Goal: Task Accomplishment & Management: Manage account settings

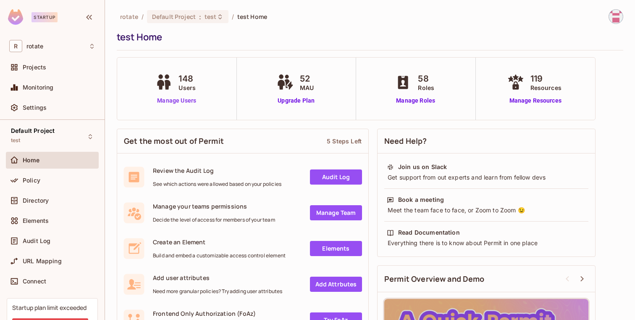
click at [189, 102] on link "Manage Users" at bounding box center [176, 100] width 47 height 9
click at [29, 163] on div "Home" at bounding box center [52, 160] width 86 height 10
click at [38, 175] on div "Policy" at bounding box center [52, 180] width 86 height 10
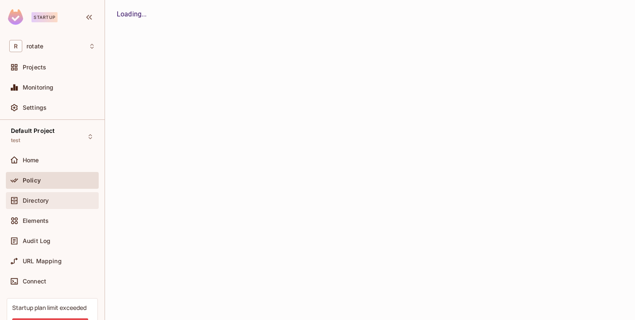
click at [36, 202] on span "Directory" at bounding box center [36, 200] width 26 height 7
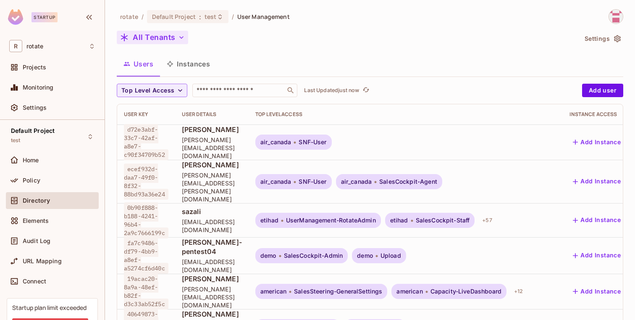
click at [161, 39] on button "All Tenants" at bounding box center [152, 37] width 71 height 13
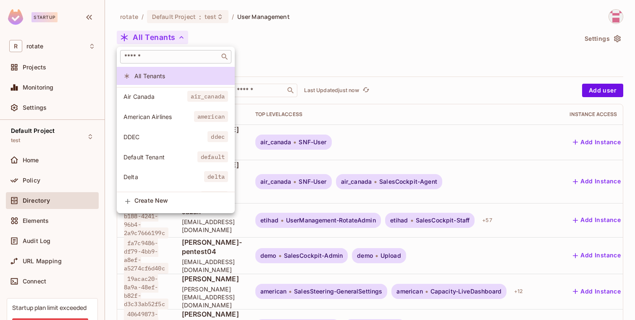
click at [196, 50] on div "​" at bounding box center [175, 56] width 111 height 13
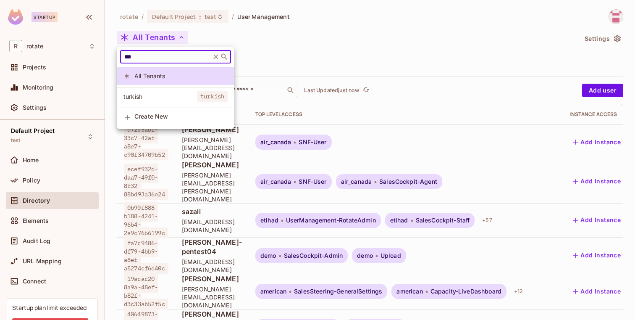
type input "***"
click at [165, 92] on span "turkish" at bounding box center [159, 96] width 73 height 8
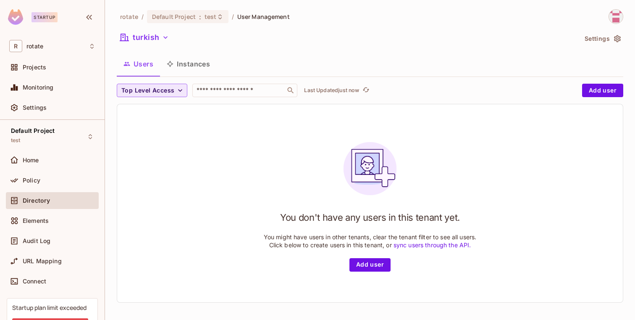
click at [169, 92] on span "Top Level Access" at bounding box center [147, 90] width 53 height 10
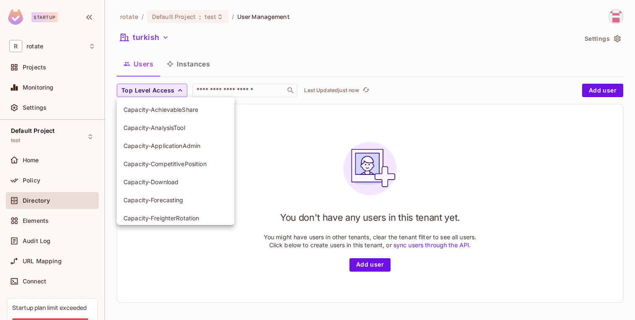
click at [169, 92] on div at bounding box center [317, 160] width 635 height 320
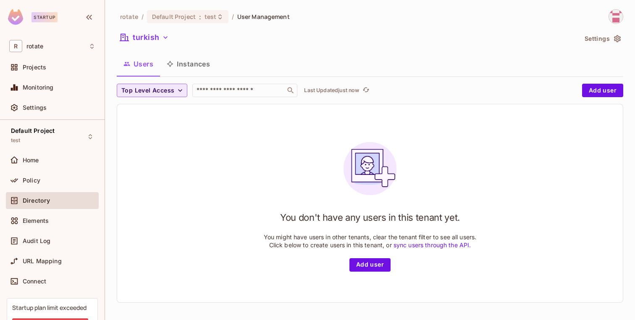
click at [166, 84] on button "Top Level Access" at bounding box center [152, 90] width 71 height 13
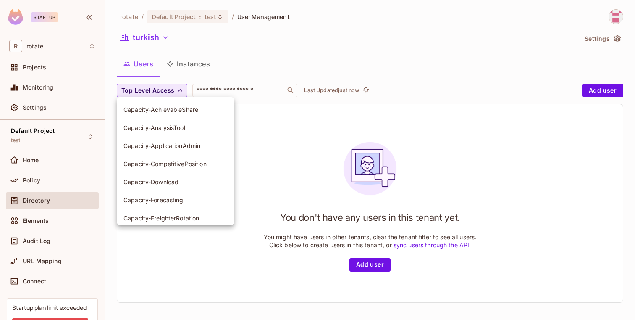
click at [166, 84] on div at bounding box center [317, 160] width 635 height 320
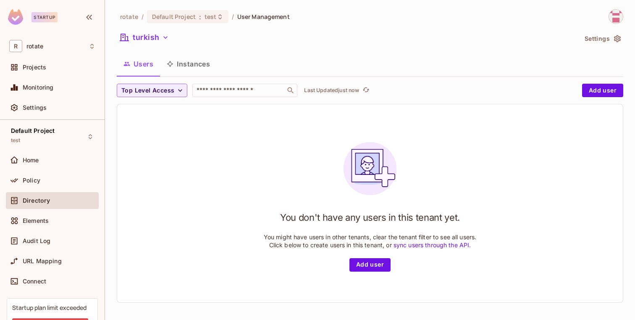
click at [144, 64] on button "Users" at bounding box center [138, 63] width 43 height 21
click at [35, 155] on div "Home" at bounding box center [52, 160] width 86 height 10
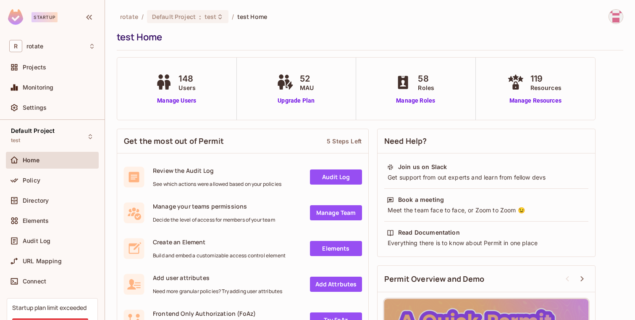
click at [33, 191] on div "Policy" at bounding box center [52, 182] width 93 height 20
click at [33, 202] on span "Directory" at bounding box center [36, 200] width 26 height 7
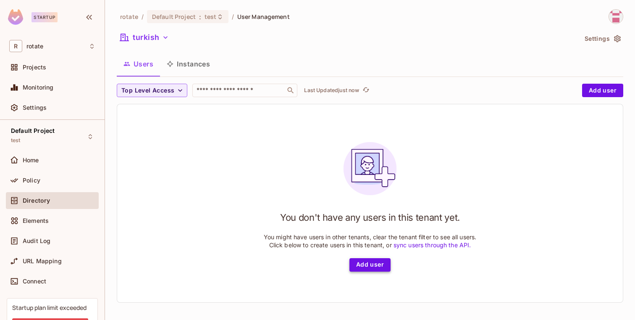
click at [362, 269] on button "Add user" at bounding box center [369, 264] width 41 height 13
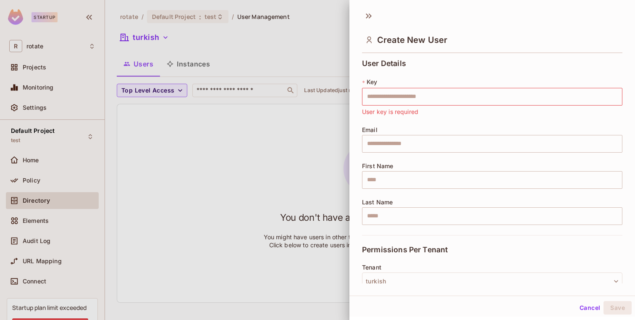
click at [57, 163] on div at bounding box center [317, 160] width 635 height 320
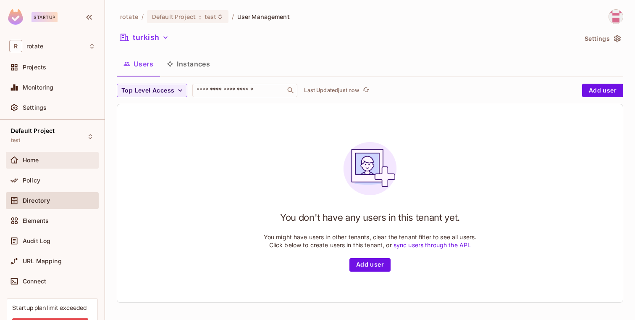
click at [34, 164] on div "Home" at bounding box center [52, 160] width 86 height 10
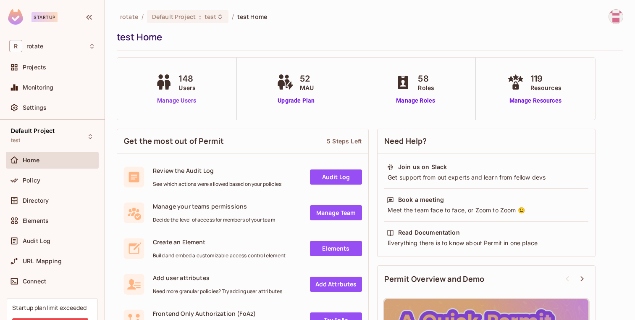
click at [170, 103] on link "Manage Users" at bounding box center [176, 100] width 47 height 9
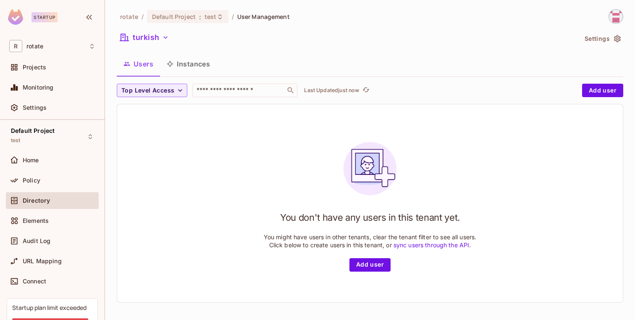
click at [169, 98] on div "Top Level Access ​ Last Updated just now Add user You don't have any users in t…" at bounding box center [370, 193] width 506 height 219
click at [151, 37] on button "turkish" at bounding box center [144, 37] width 55 height 13
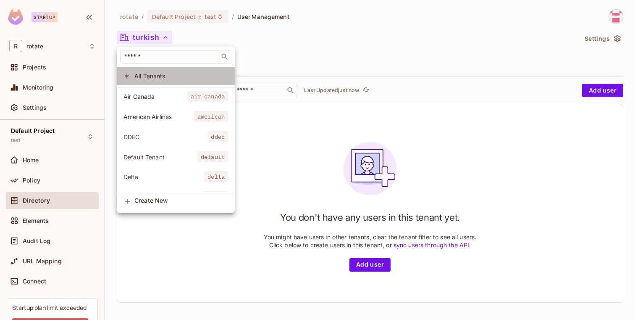
click at [140, 79] on span "All Tenants" at bounding box center [181, 76] width 94 height 8
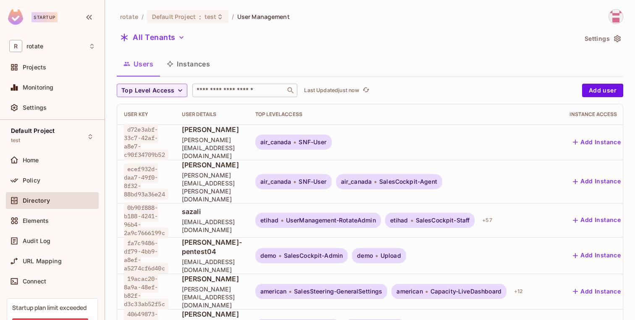
click at [228, 90] on input "text" at bounding box center [239, 90] width 88 height 8
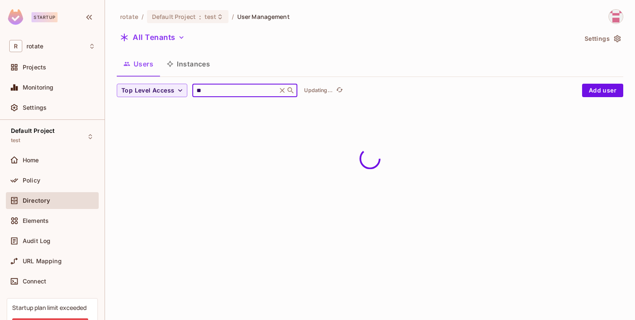
type input "*****"
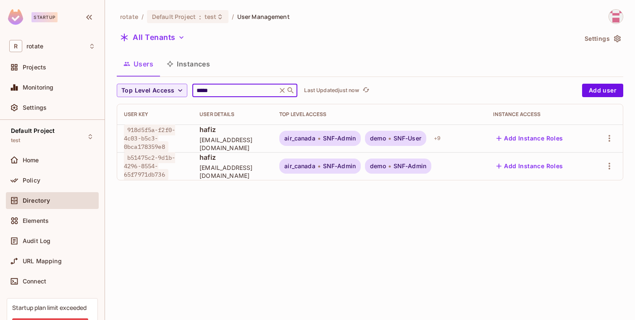
click at [152, 129] on span "918d5f5a-f2f0-4c03-b5c3-0bca178359e8" at bounding box center [149, 138] width 51 height 28
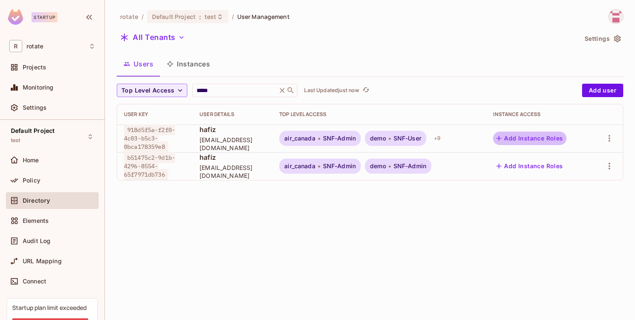
click at [547, 136] on button "Add Instance Roles" at bounding box center [529, 137] width 73 height 13
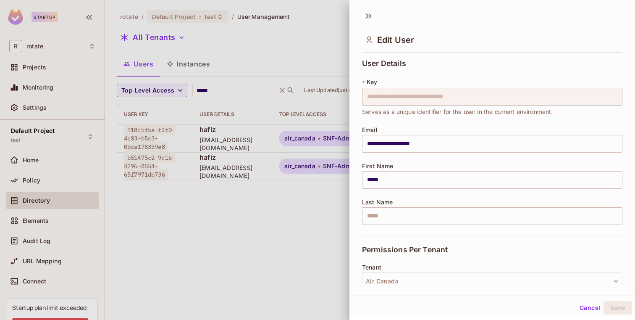
scroll to position [134, 0]
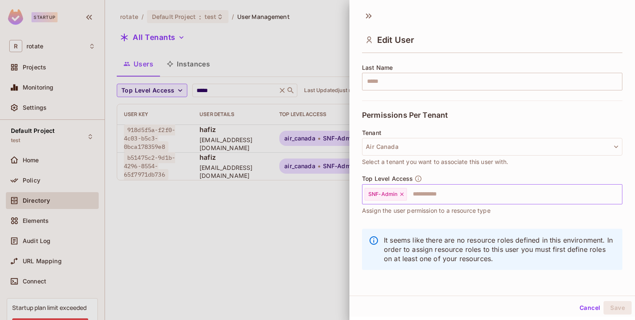
click at [437, 198] on input "text" at bounding box center [507, 194] width 198 height 17
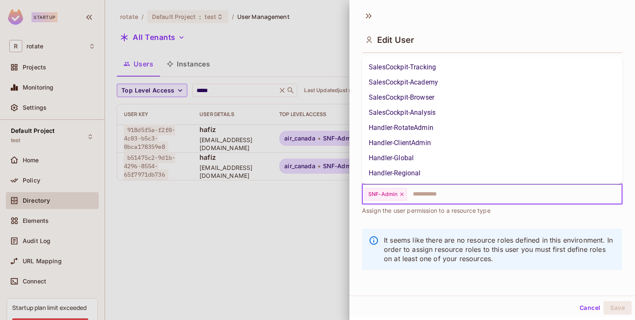
scroll to position [314, 0]
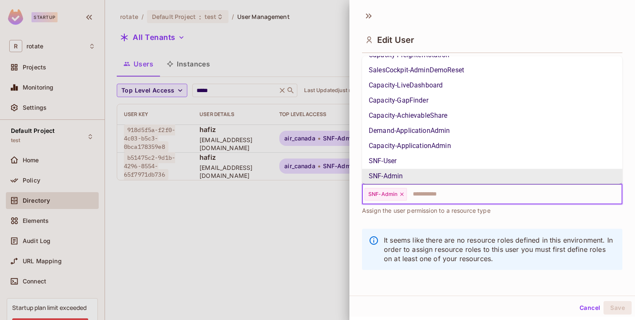
click at [471, 227] on div "It seems like there are no resource roles defined in this environment. In order…" at bounding box center [492, 253] width 260 height 60
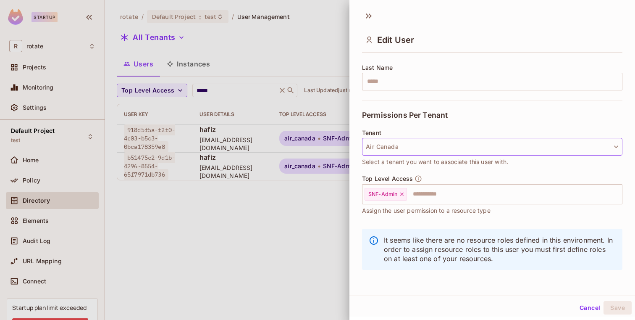
click at [414, 144] on button "Air Canada" at bounding box center [492, 147] width 260 height 18
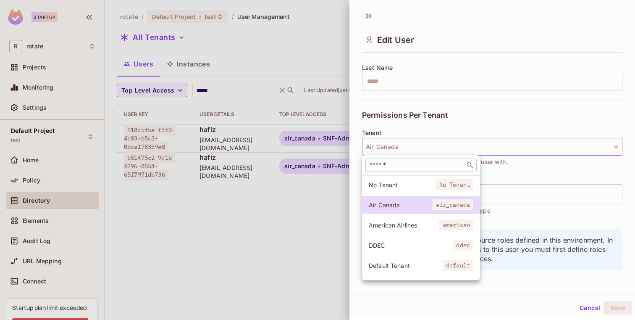
click at [396, 163] on input "text" at bounding box center [415, 165] width 94 height 8
type input "*"
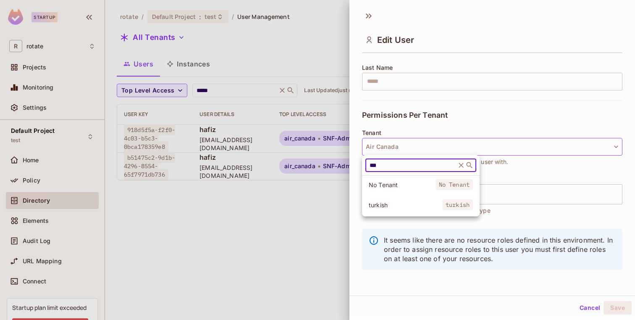
type input "***"
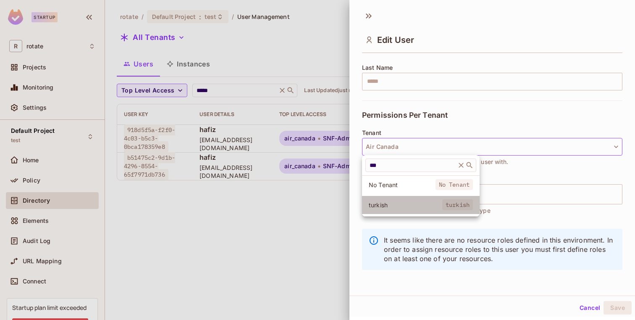
click at [396, 201] on span "turkish" at bounding box center [405, 205] width 73 height 8
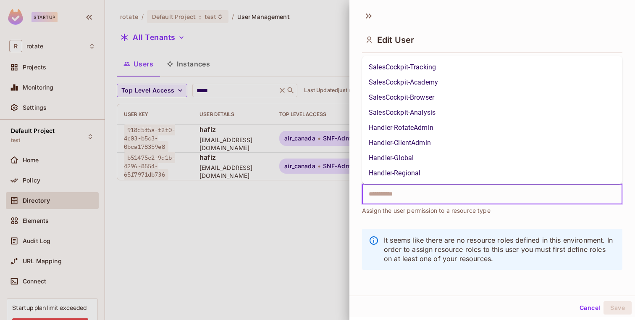
click at [418, 199] on input "text" at bounding box center [485, 194] width 242 height 17
type input "*"
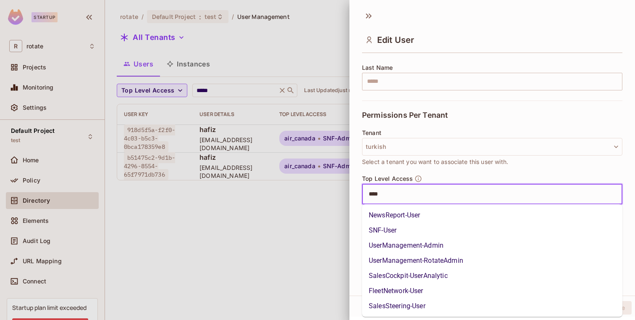
click at [386, 192] on input "****" at bounding box center [485, 194] width 242 height 17
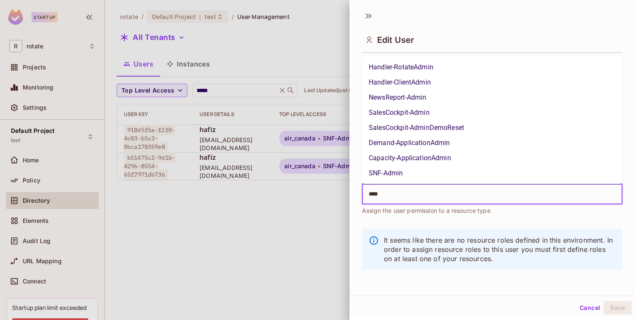
type input "*****"
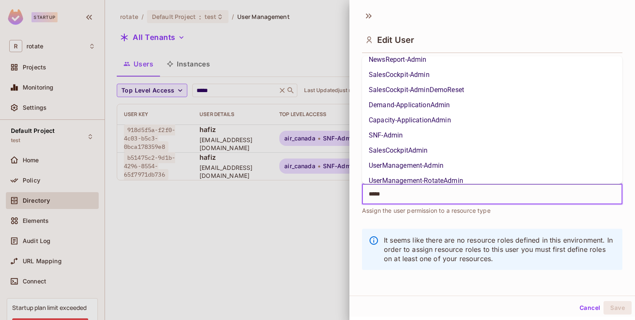
scroll to position [75, 0]
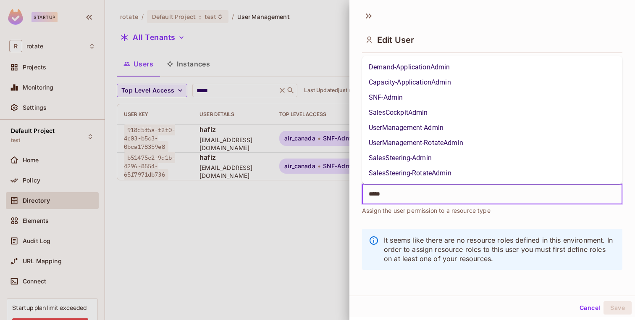
click at [416, 139] on li "UserManagement-RotateAdmin" at bounding box center [492, 142] width 260 height 15
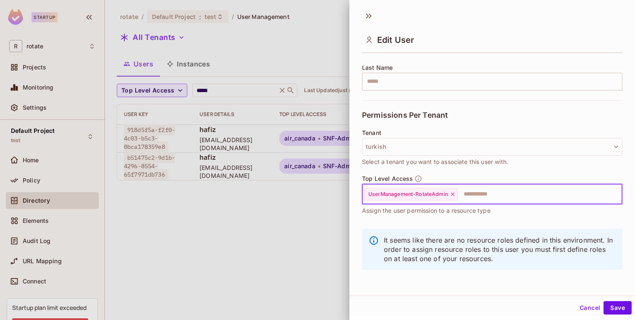
scroll to position [1, 0]
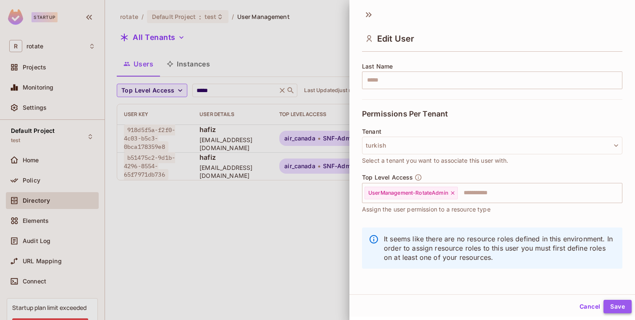
click at [612, 303] on button "Save" at bounding box center [617, 305] width 28 height 13
